Goal: Task Accomplishment & Management: Manage account settings

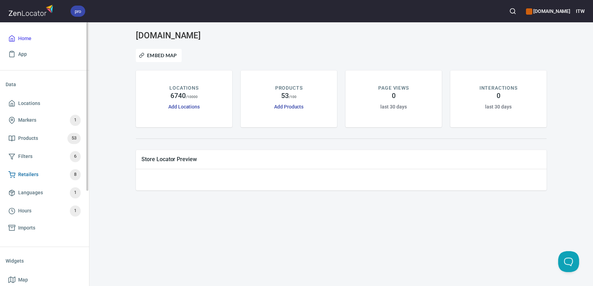
click at [32, 174] on span "Retailers" at bounding box center [28, 174] width 20 height 9
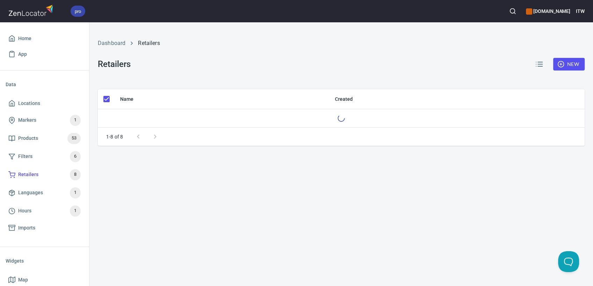
checkbox input "false"
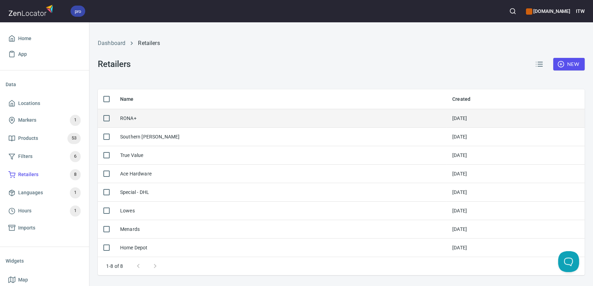
click at [128, 117] on div "RONA+" at bounding box center [128, 118] width 16 height 7
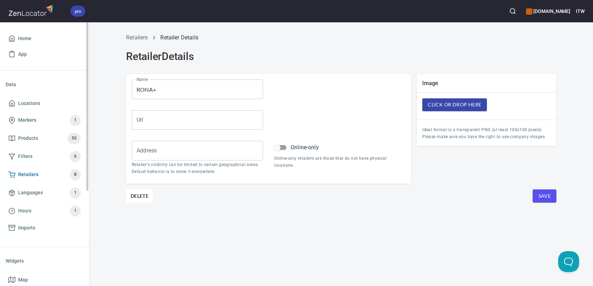
click at [28, 171] on span "Retailers" at bounding box center [28, 174] width 20 height 9
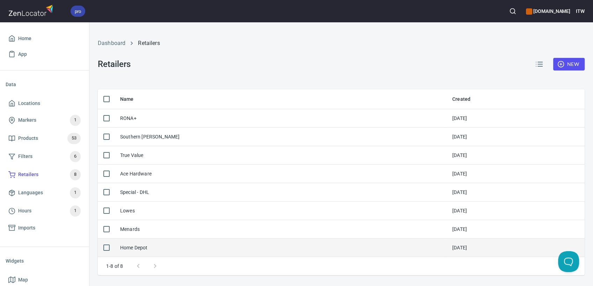
click at [128, 246] on div "Home Depot" at bounding box center [134, 247] width 28 height 7
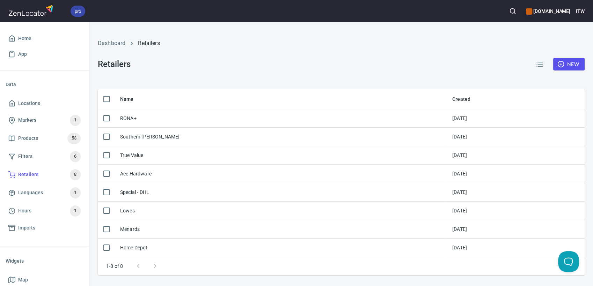
click at [130, 116] on div "RONA+" at bounding box center [128, 118] width 16 height 7
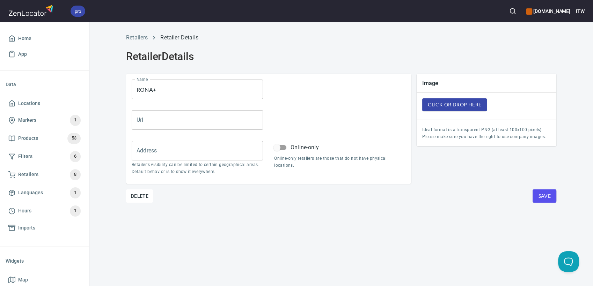
click at [349, 210] on div "Retailers Retailer Details Retailer Details Name RONA+ Name Url Url Address Add…" at bounding box center [340, 154] width 503 height 264
click at [35, 174] on span "Retailers" at bounding box center [28, 174] width 20 height 9
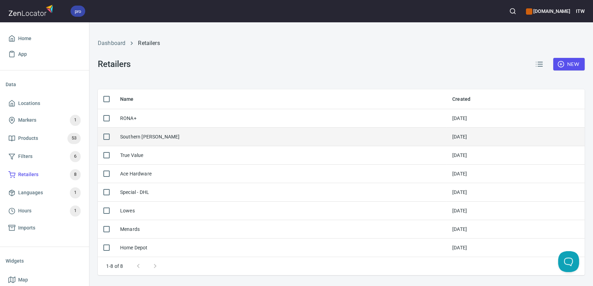
click at [137, 136] on div "Southern Carlson" at bounding box center [149, 136] width 59 height 7
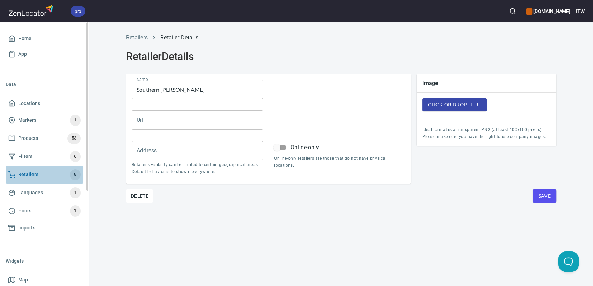
click at [26, 173] on span "Retailers" at bounding box center [28, 174] width 20 height 9
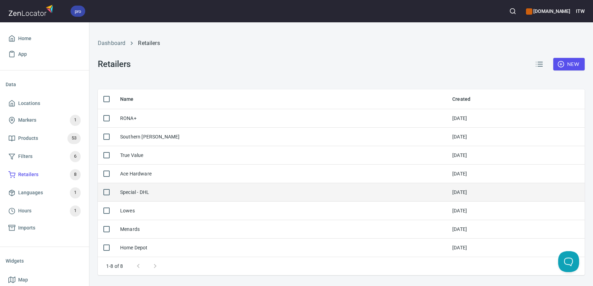
click at [137, 188] on td "Special - DHL" at bounding box center [281, 192] width 332 height 19
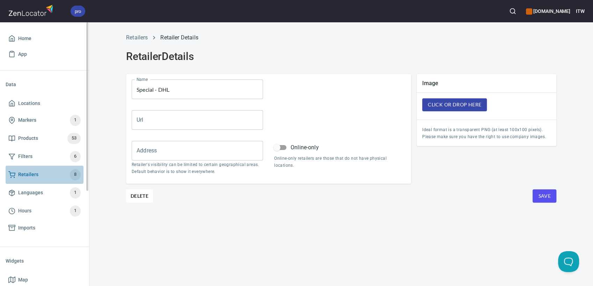
click at [31, 174] on span "Retailers" at bounding box center [28, 174] width 20 height 9
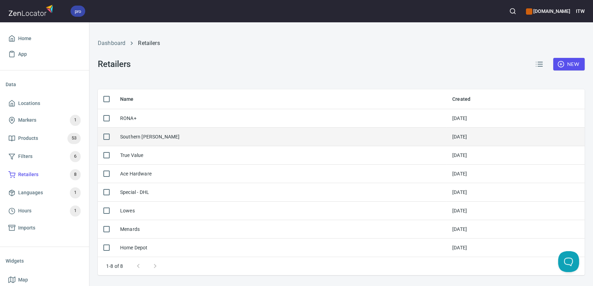
click at [135, 136] on div "Southern Carlson" at bounding box center [149, 136] width 59 height 7
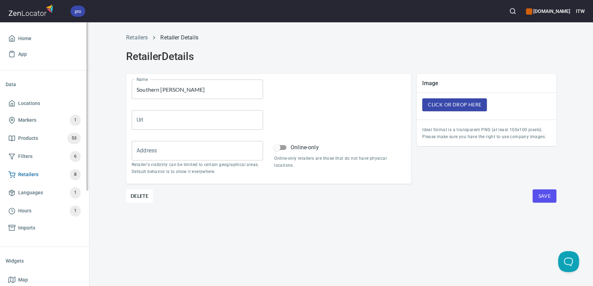
click at [31, 176] on span "Retailers" at bounding box center [28, 174] width 20 height 9
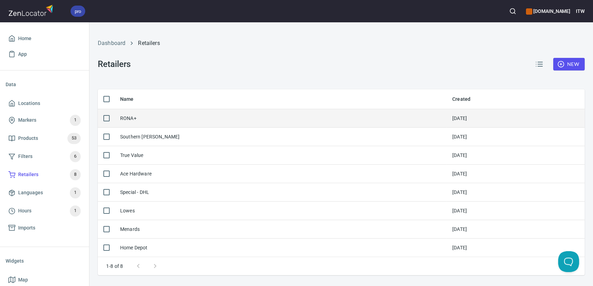
click at [126, 120] on div "RONA+" at bounding box center [128, 118] width 16 height 7
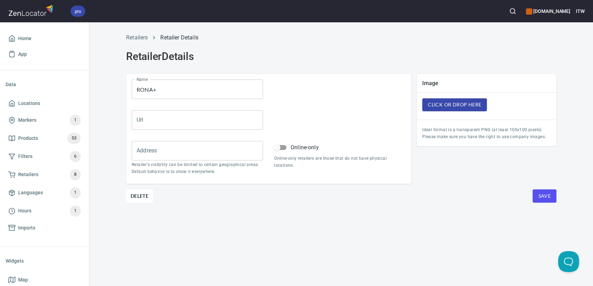
click at [240, 223] on div "Retailers Retailer Details Retailer Details Name RONA+ Name Url Url Address Add…" at bounding box center [340, 154] width 503 height 264
click at [33, 173] on span "Retailers" at bounding box center [28, 174] width 20 height 9
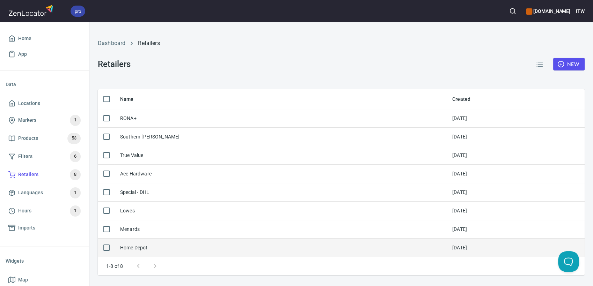
click at [134, 249] on div "Home Depot" at bounding box center [134, 247] width 28 height 7
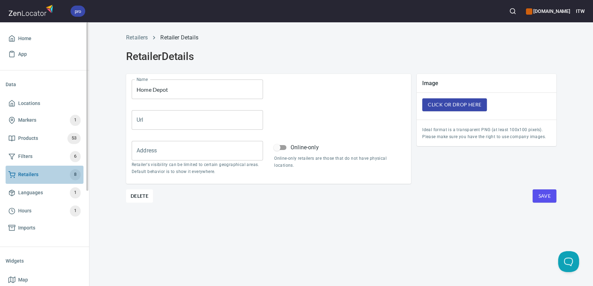
click at [35, 174] on span "Retailers" at bounding box center [28, 174] width 20 height 9
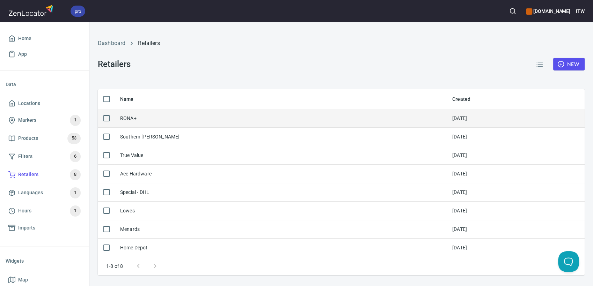
click at [128, 119] on div "RONA+" at bounding box center [128, 118] width 16 height 7
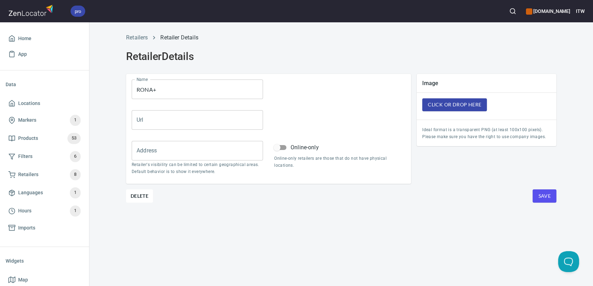
click at [397, 212] on div "Retailers Retailer Details Retailer Details Name RONA+ Name Url Url Address Add…" at bounding box center [340, 154] width 503 height 264
click at [441, 105] on span "Click or Drop here" at bounding box center [454, 105] width 53 height 9
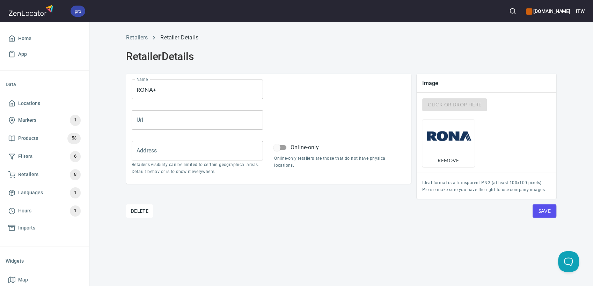
click at [544, 212] on span "Save" at bounding box center [544, 211] width 13 height 9
click at [313, 262] on div "Retailers Retailer Details Retailer Details Name RONA+ Name Url Url Address Add…" at bounding box center [340, 154] width 503 height 264
click at [456, 162] on span "Remove" at bounding box center [448, 160] width 47 height 9
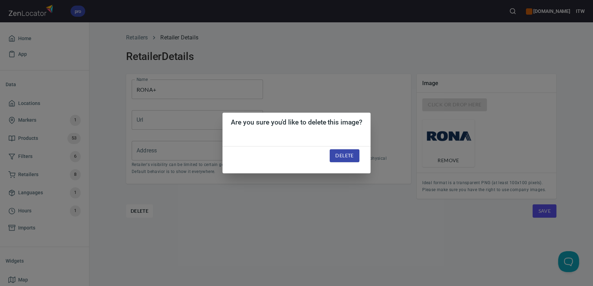
click at [303, 210] on div "Are you sure you'd like to delete this image? Delete" at bounding box center [296, 143] width 593 height 286
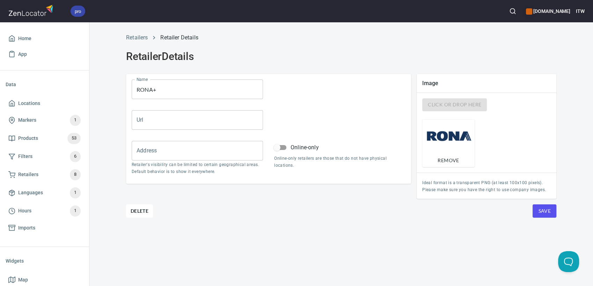
click at [563, 57] on div "Retailers Retailer Details Retailer Details Name RONA+ Name Url Url Address Add…" at bounding box center [341, 123] width 447 height 189
click at [355, 238] on div "Retailers Retailer Details Retailer Details Name RONA+ Name Url Url Address Add…" at bounding box center [340, 154] width 503 height 264
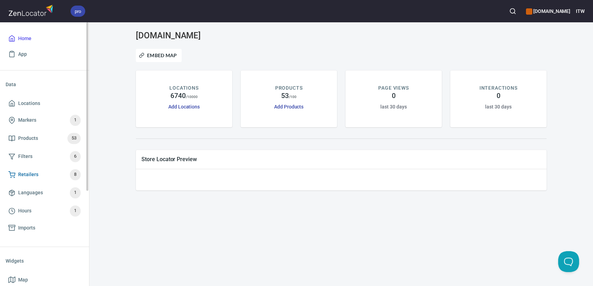
click at [27, 175] on span "Retailers" at bounding box center [28, 174] width 20 height 9
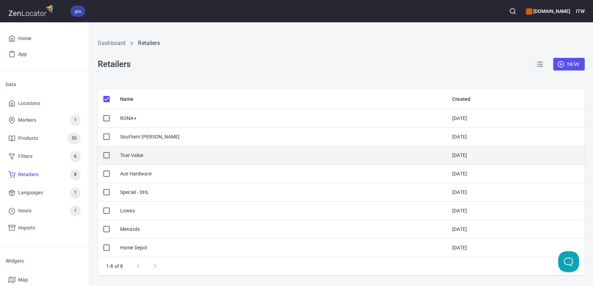
checkbox input "false"
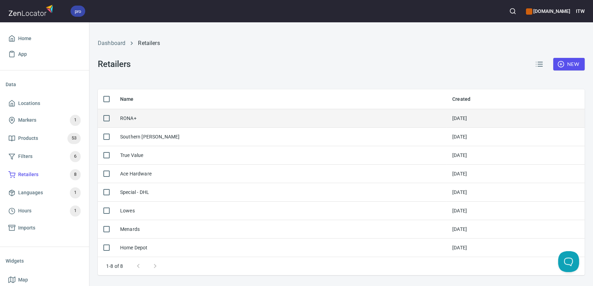
click at [128, 118] on div "RONA+" at bounding box center [128, 118] width 16 height 7
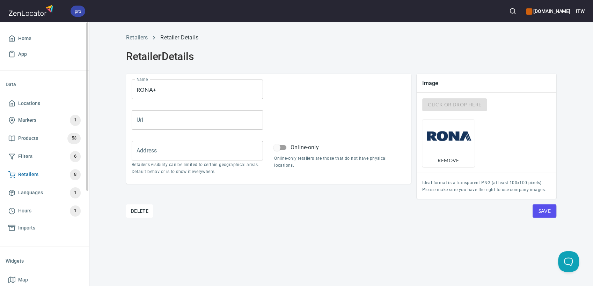
click at [24, 175] on span "Retailers" at bounding box center [28, 174] width 20 height 9
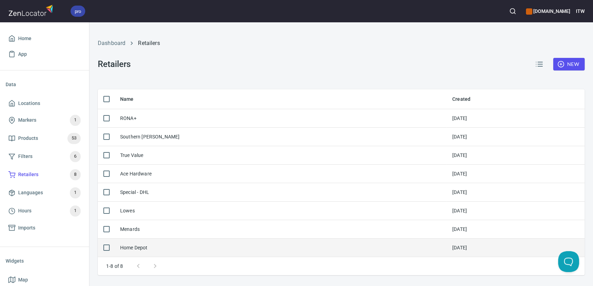
click at [122, 248] on div "Home Depot" at bounding box center [134, 247] width 28 height 7
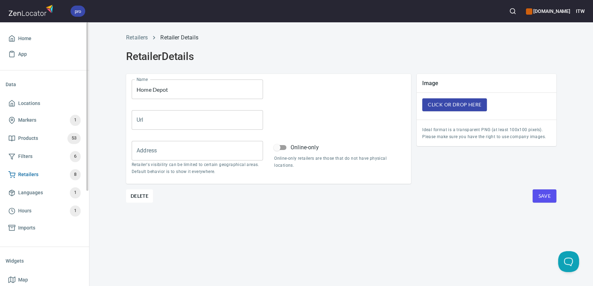
click at [28, 174] on span "Retailers" at bounding box center [28, 174] width 20 height 9
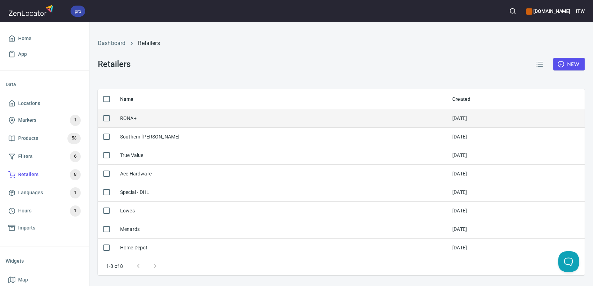
click at [133, 119] on div "RONA+" at bounding box center [128, 118] width 16 height 7
